Goal: Information Seeking & Learning: Learn about a topic

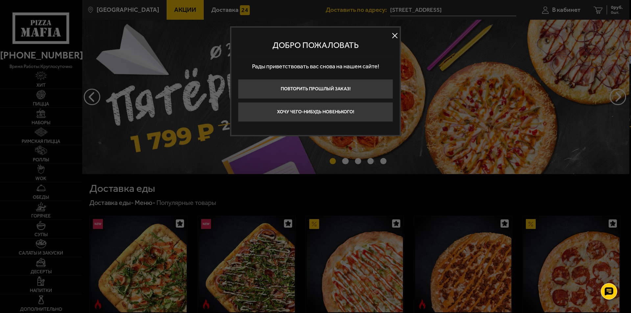
click at [394, 37] on button at bounding box center [395, 36] width 10 height 10
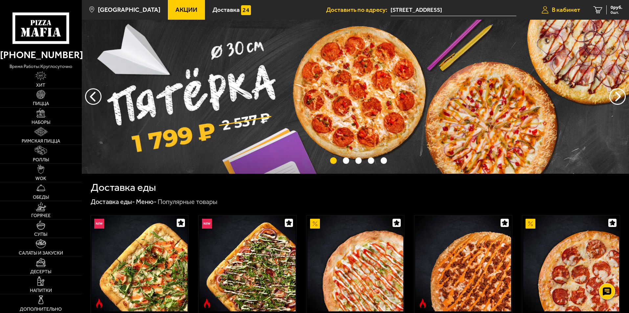
click at [568, 10] on span "В кабинет" at bounding box center [566, 10] width 28 height 6
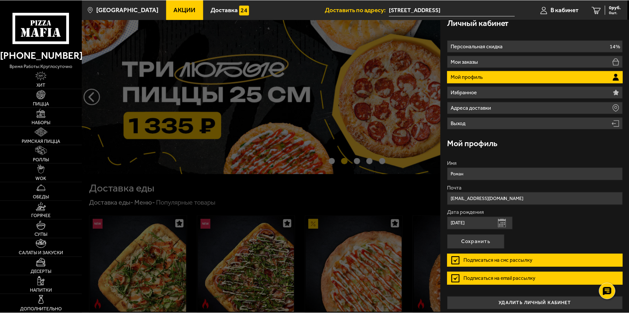
scroll to position [11, 0]
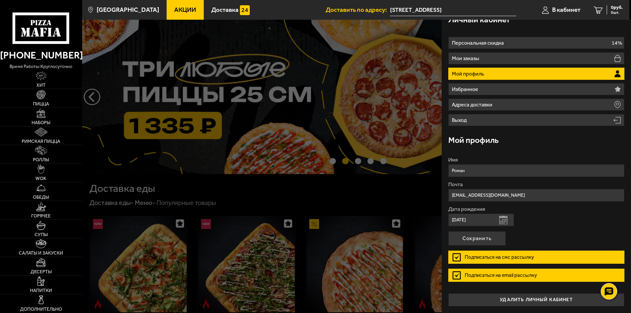
click at [353, 35] on div at bounding box center [397, 176] width 631 height 313
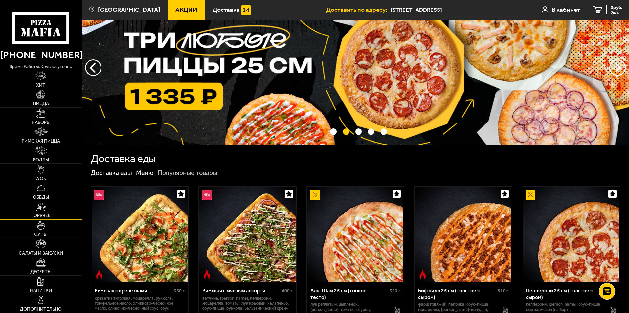
scroll to position [66, 0]
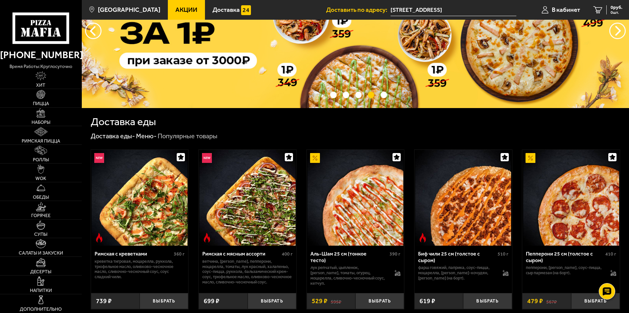
click at [175, 7] on span "Акции" at bounding box center [186, 10] width 22 height 6
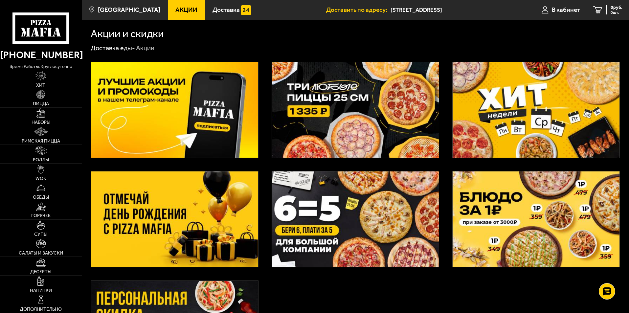
click at [221, 213] on img at bounding box center [174, 219] width 167 height 96
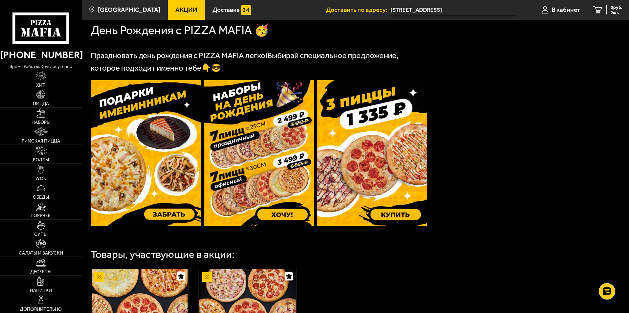
scroll to position [249, 0]
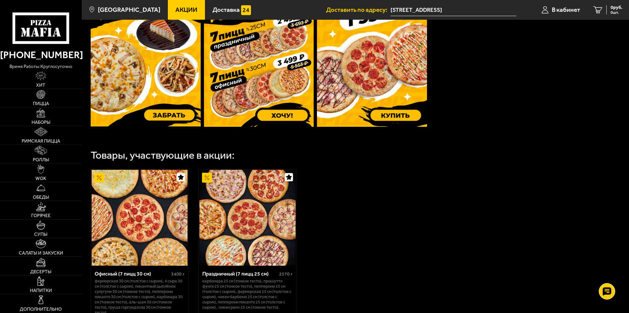
click at [261, 206] on img at bounding box center [247, 218] width 96 height 96
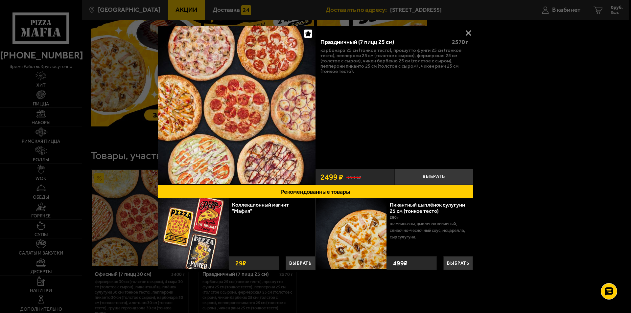
click at [471, 32] on button at bounding box center [468, 33] width 10 height 10
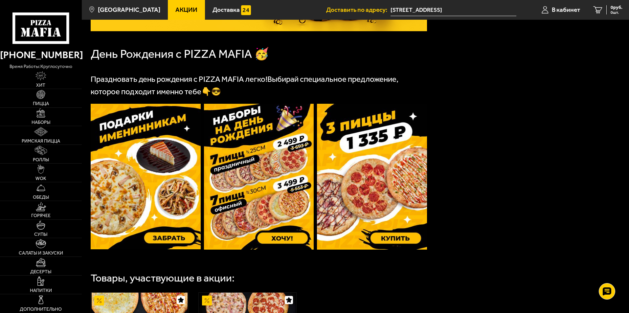
scroll to position [131, 0]
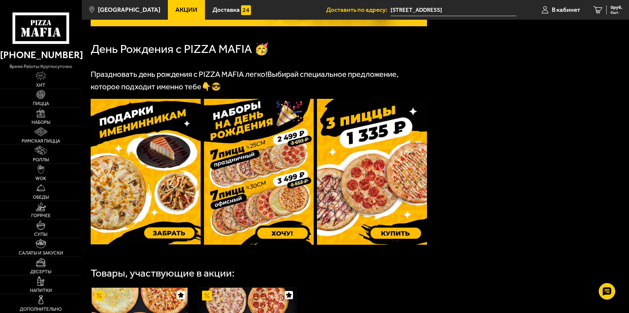
click at [390, 163] on img at bounding box center [372, 172] width 110 height 146
click at [248, 152] on img at bounding box center [259, 172] width 110 height 146
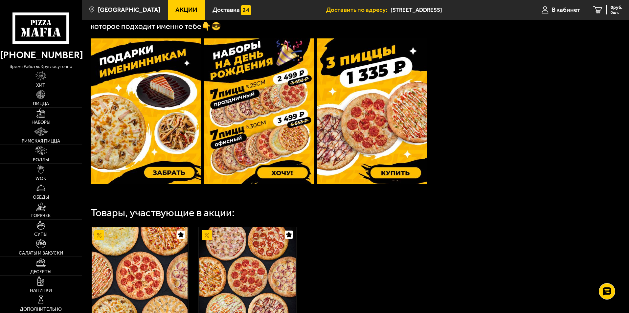
scroll to position [151, 0]
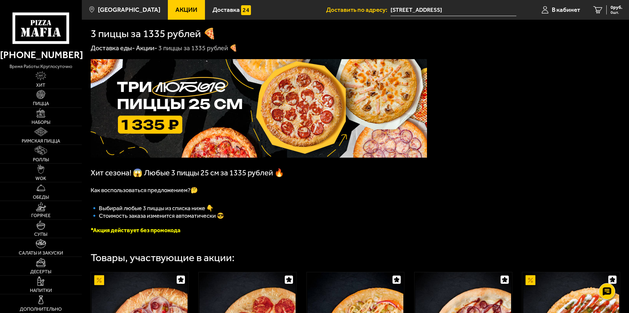
scroll to position [66, 0]
